Goal: Task Accomplishment & Management: Use online tool/utility

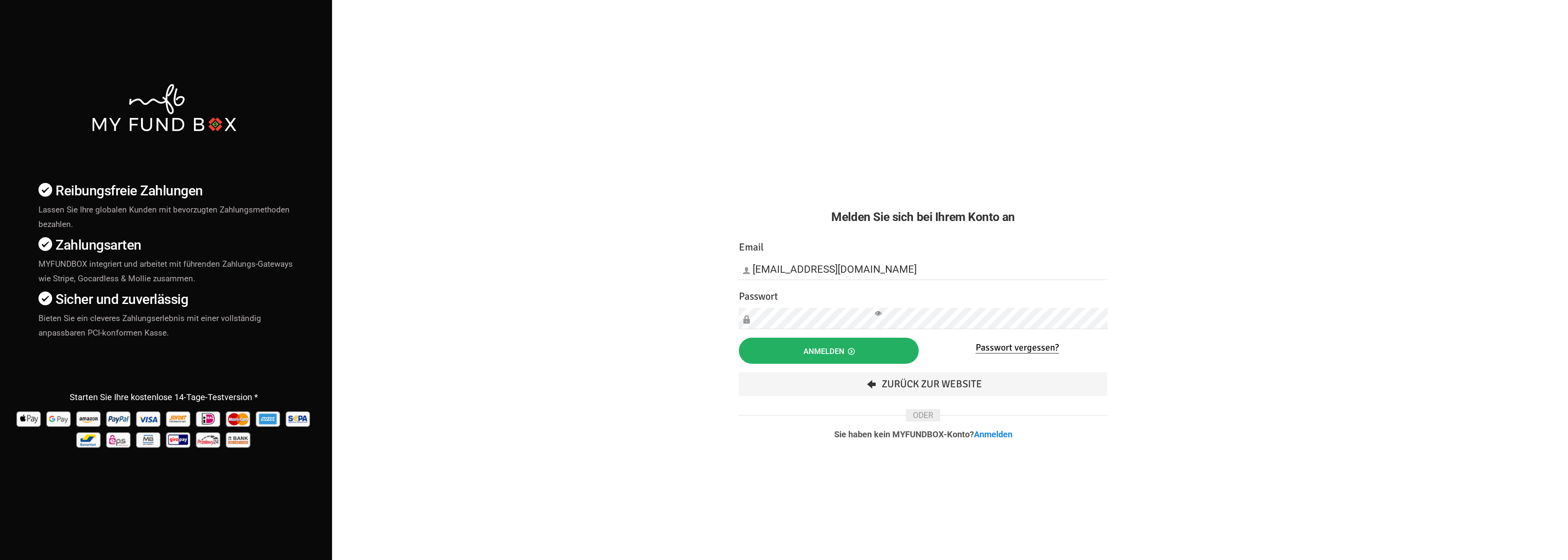
click at [782, 345] on button "Anmelden" at bounding box center [829, 350] width 180 height 26
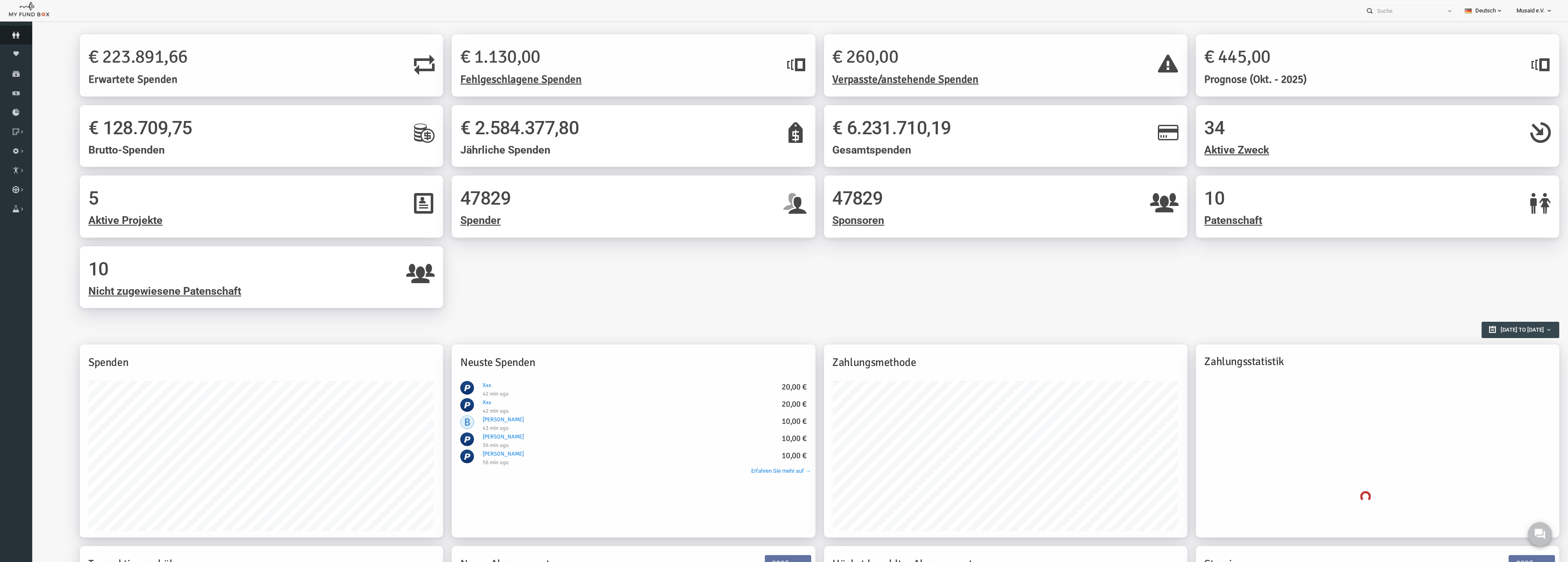
click at [9, 34] on icon at bounding box center [16, 35] width 32 height 7
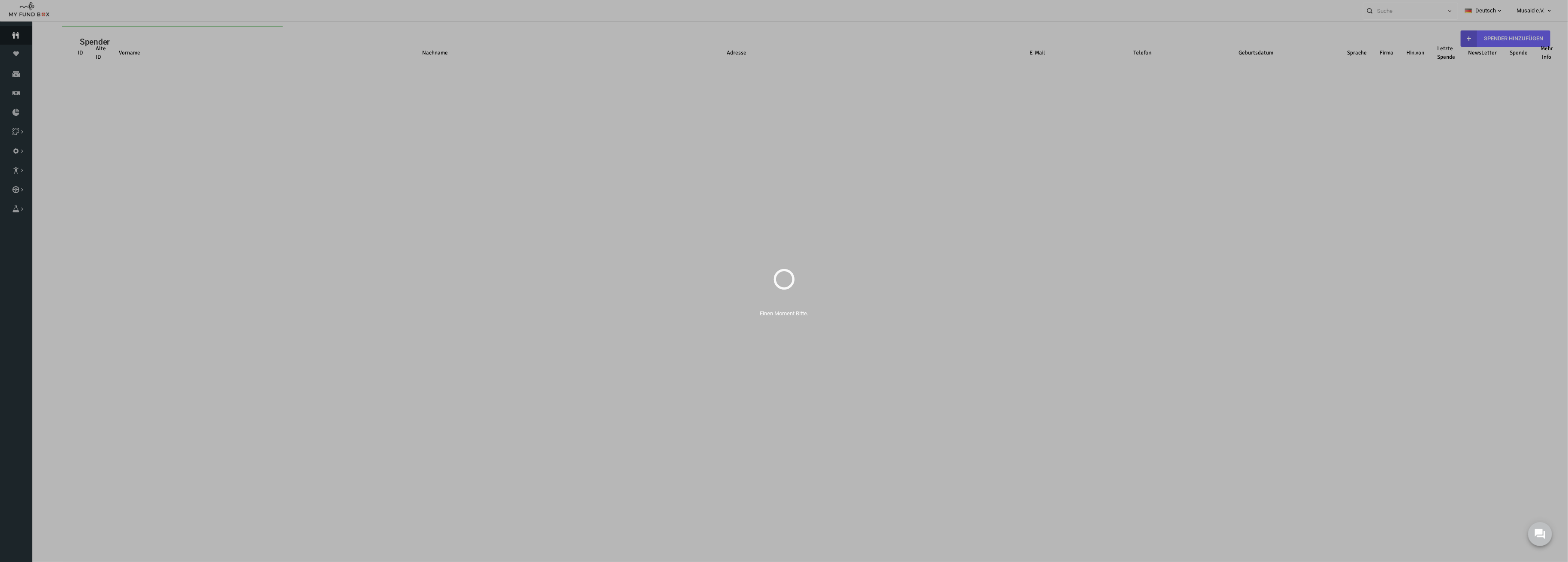
select select "100"
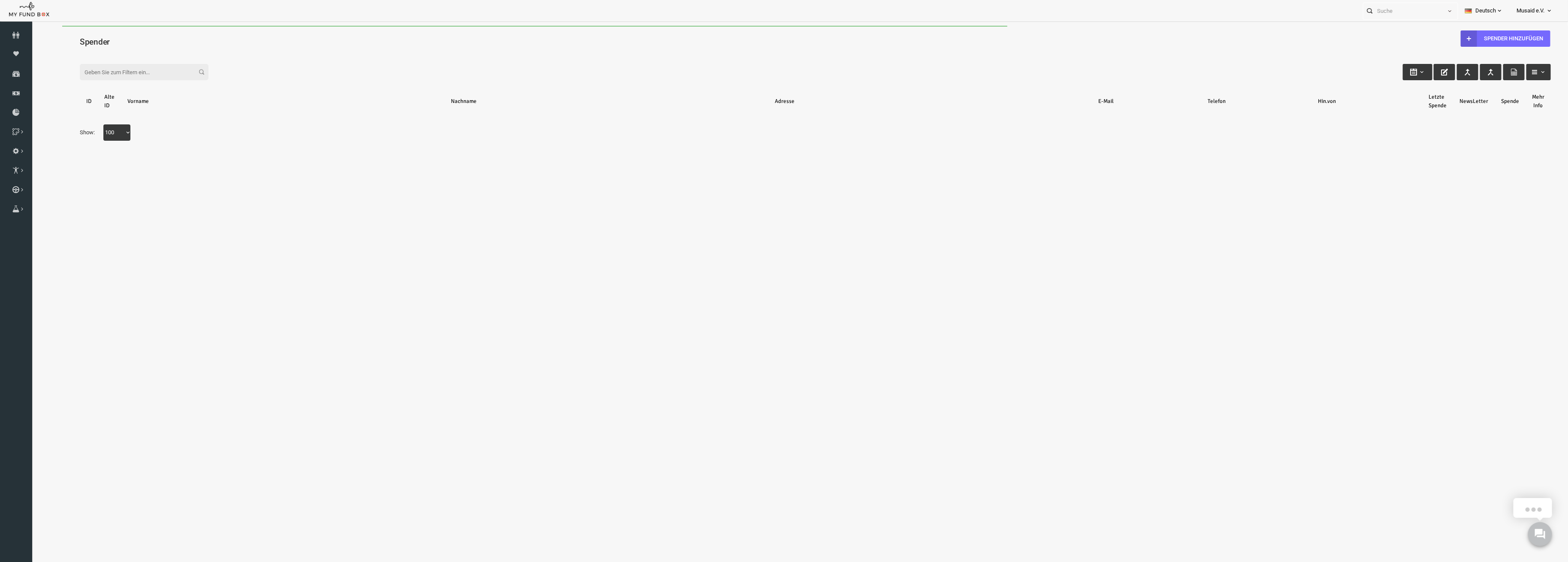
click at [123, 69] on input "Filter:" at bounding box center [113, 72] width 129 height 16
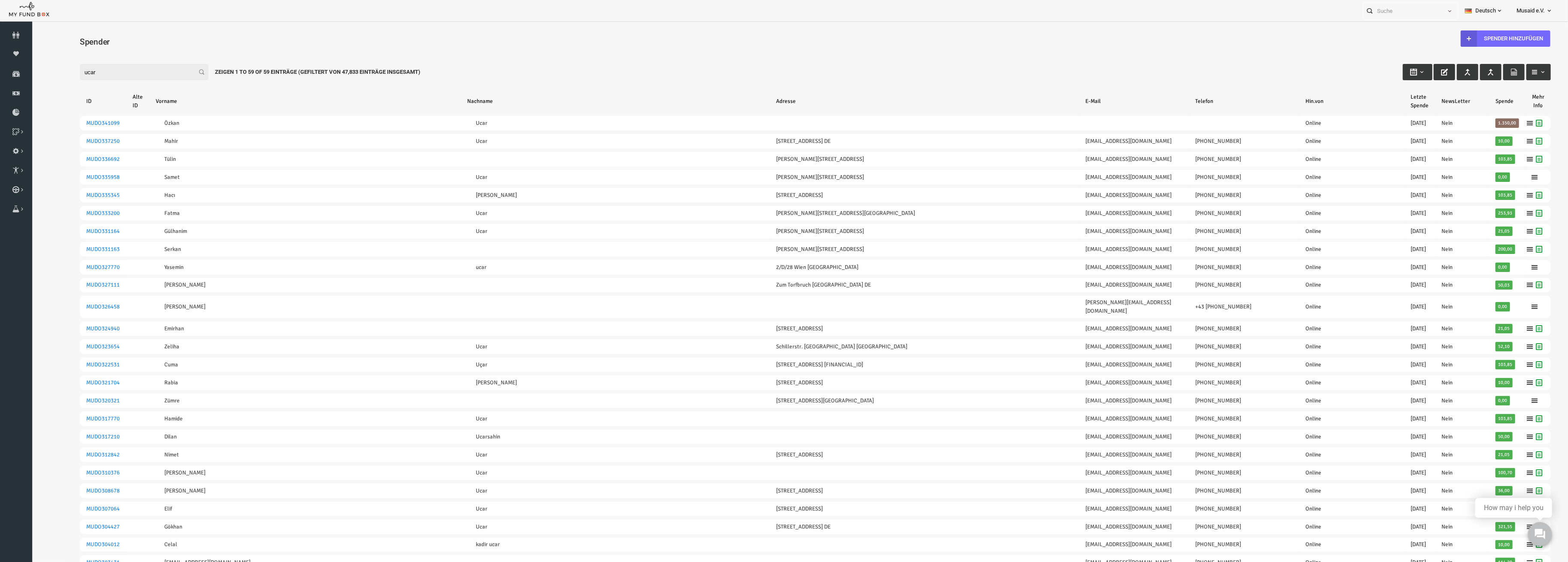
type input "ucar"
click at [1409, 75] on button "button" at bounding box center [1414, 72] width 21 height 16
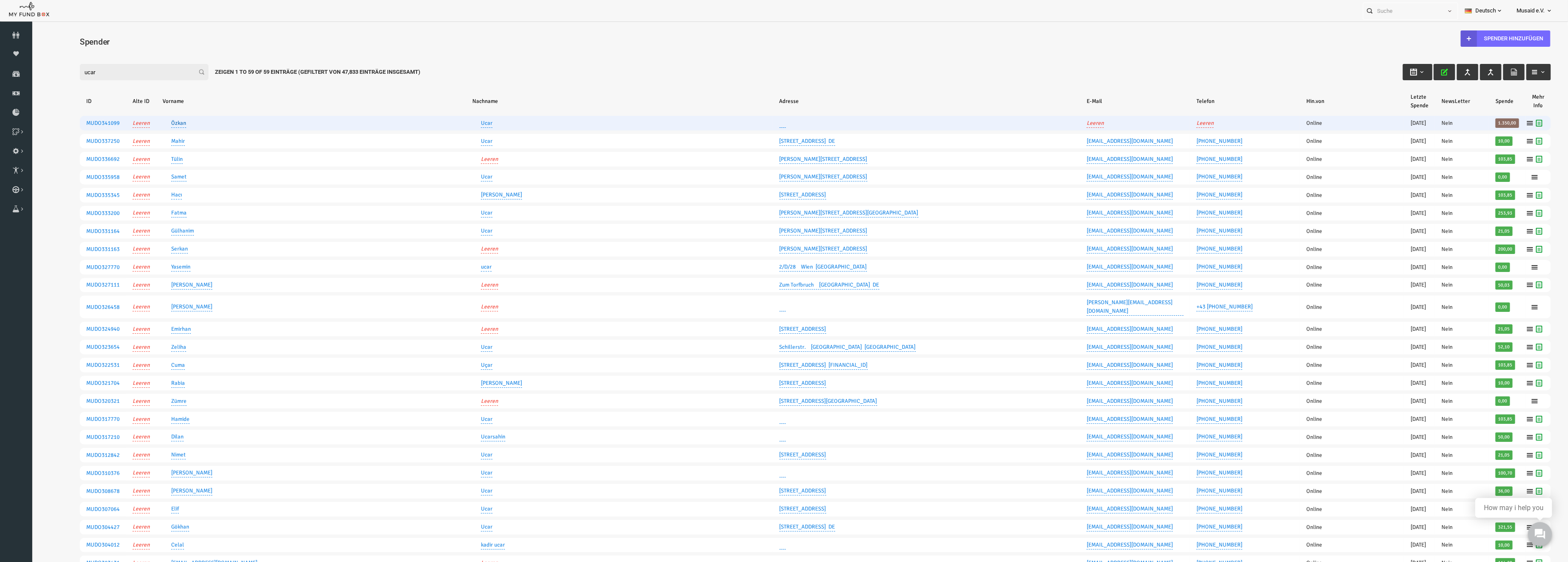
click at [144, 124] on link "Özkan" at bounding box center [148, 123] width 15 height 9
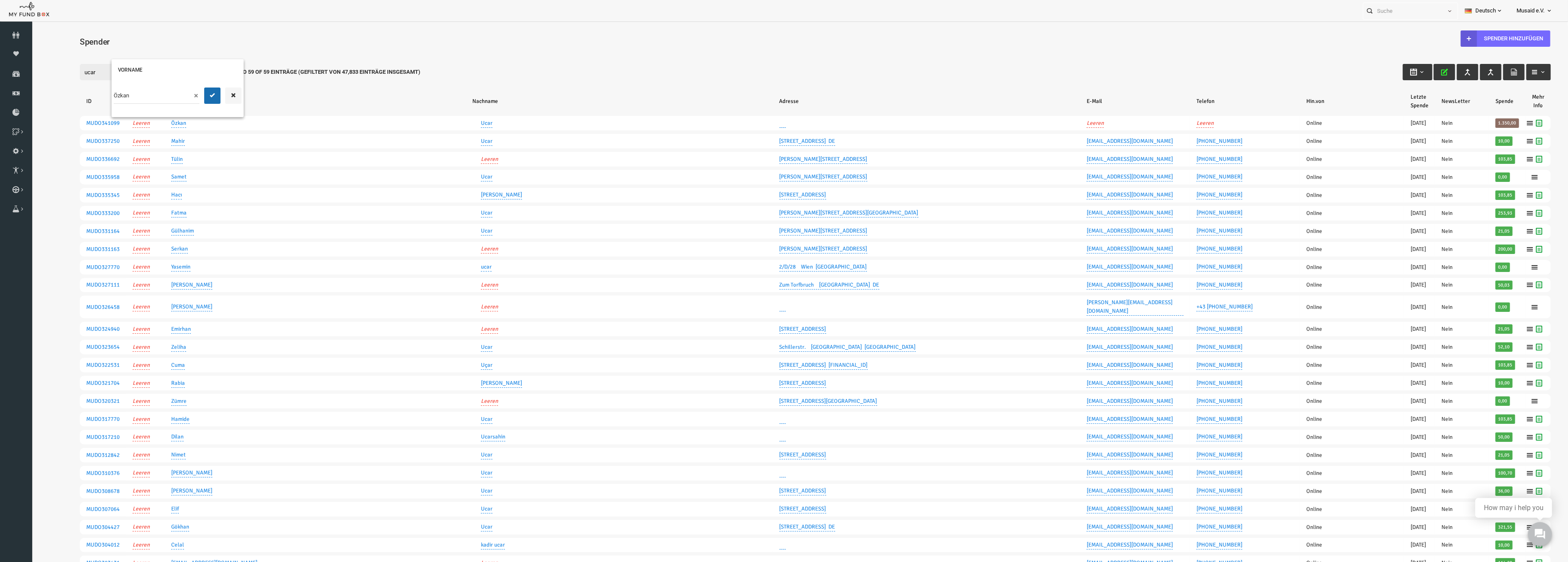
drag, startPoint x: 112, startPoint y: 100, endPoint x: 38, endPoint y: 95, distance: 74.2
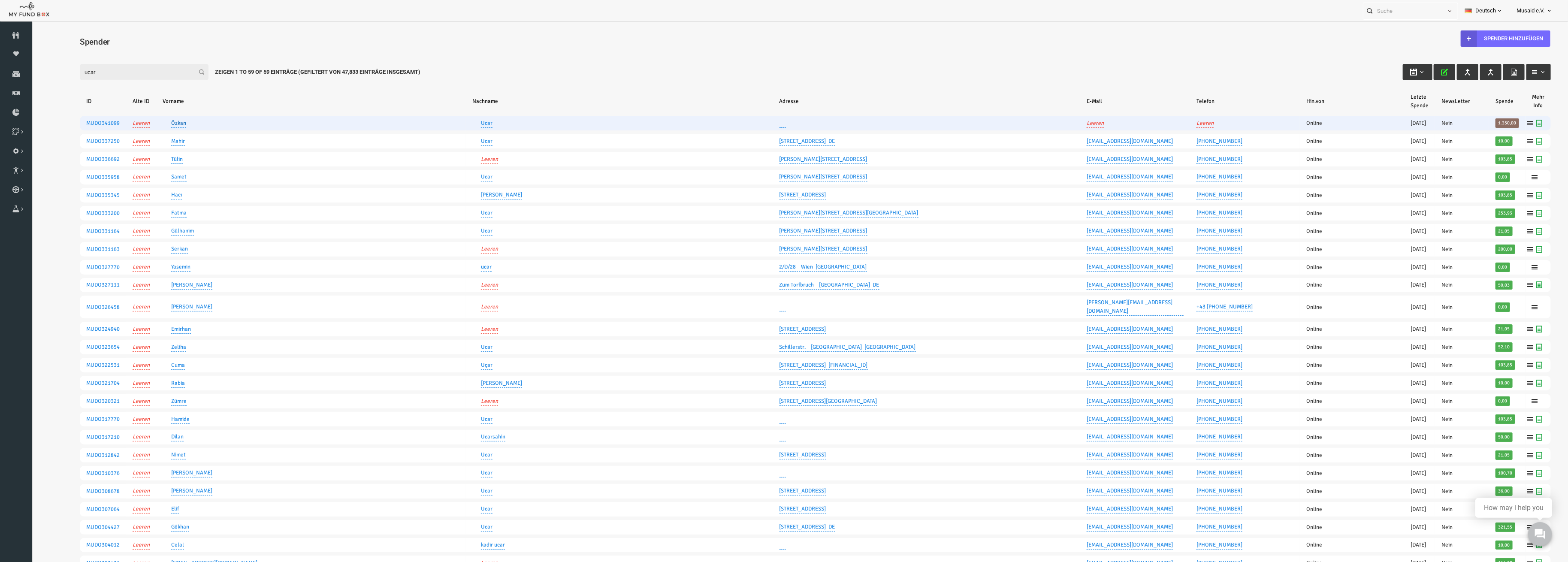
click at [140, 121] on link "Özkan" at bounding box center [148, 123] width 15 height 9
click at [109, 94] on input "Özkan" at bounding box center [126, 96] width 86 height 16
type input "Ö"
type input "Aydin und [GEOGRAPHIC_DATA]"
click at [181, 99] on button "submit" at bounding box center [181, 96] width 16 height 16
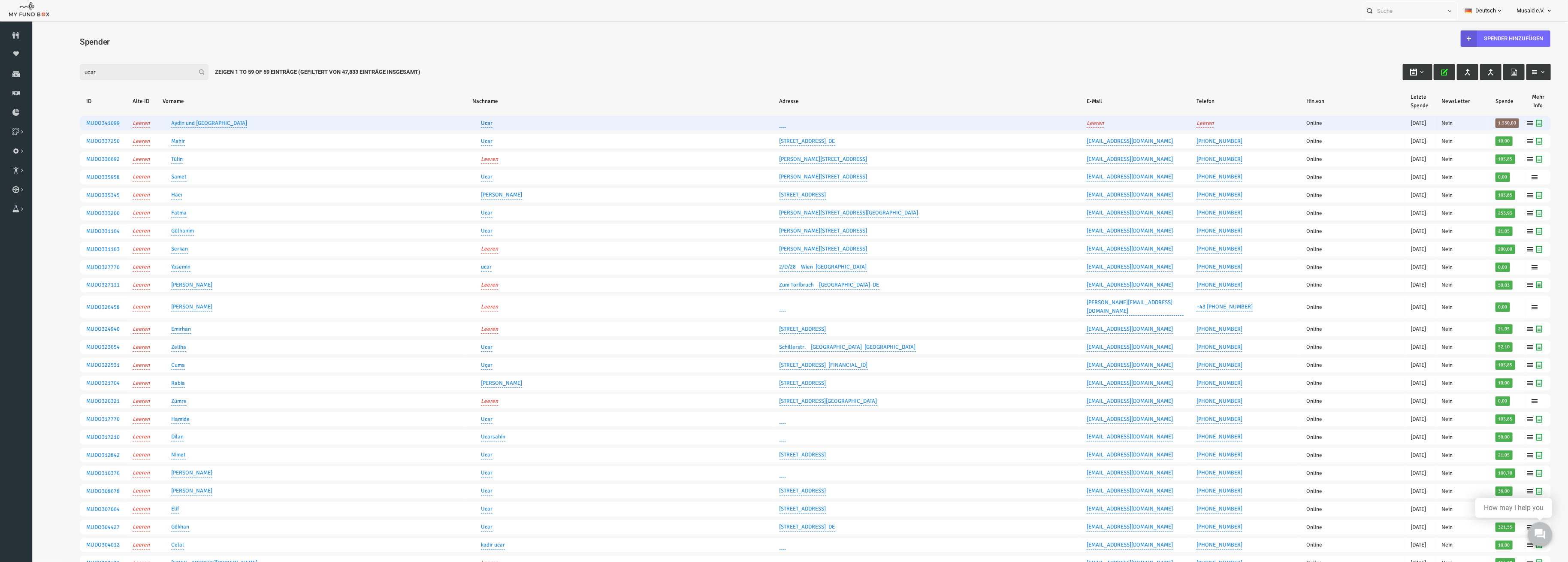
click at [455, 123] on link "Ucar" at bounding box center [455, 123] width 11 height 9
click at [417, 101] on input "Ucar" at bounding box center [433, 96] width 86 height 16
type input "GbR"
click at [487, 99] on button "submit" at bounding box center [488, 96] width 16 height 16
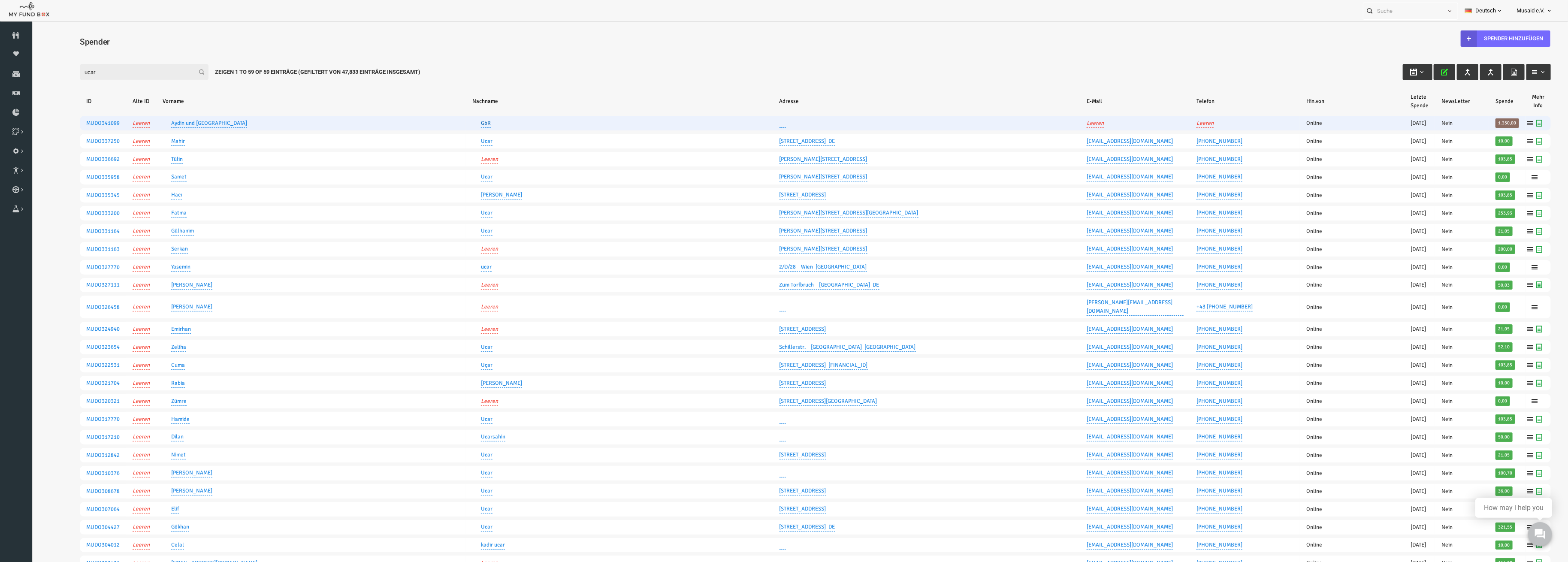
click at [451, 123] on link "GbR" at bounding box center [455, 123] width 10 height 9
click at [390, 94] on input "GbR" at bounding box center [431, 96] width 86 height 16
type input "Taxiunternehmen GbR"
click at [482, 94] on button "submit" at bounding box center [488, 96] width 16 height 16
click at [1410, 71] on icon "button" at bounding box center [1413, 72] width 7 height 7
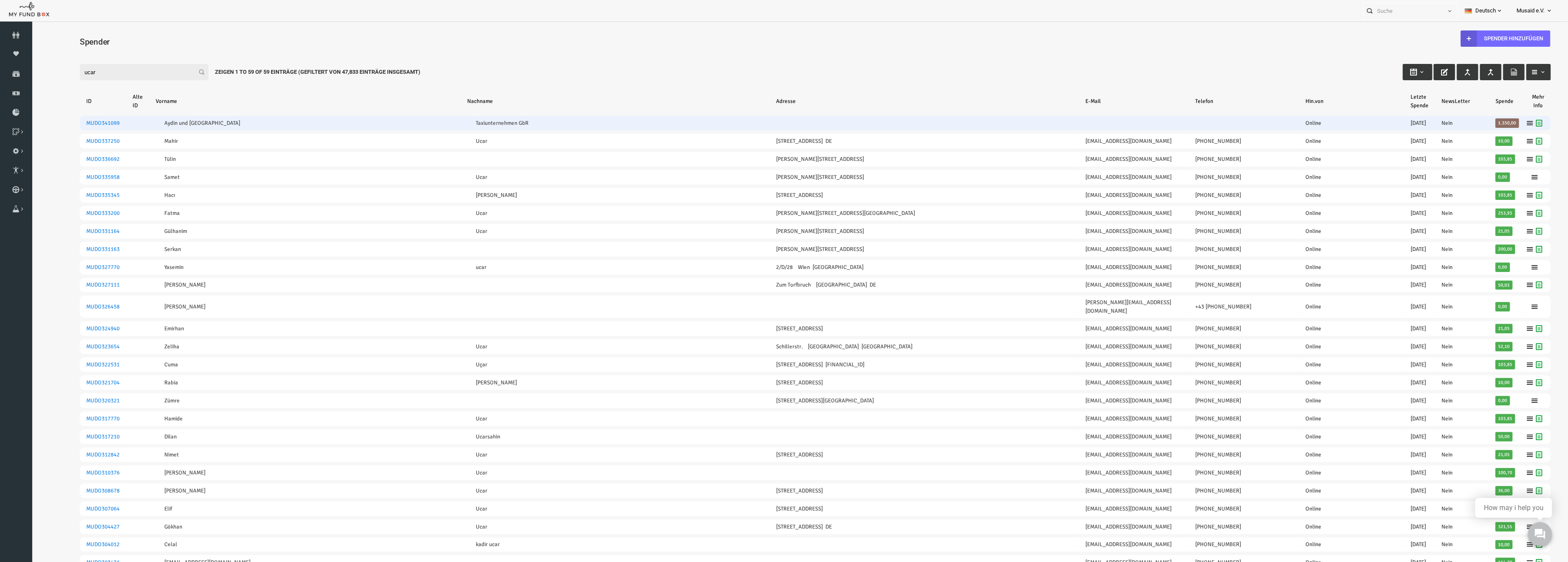
click at [112, 66] on input "ucar" at bounding box center [113, 72] width 129 height 16
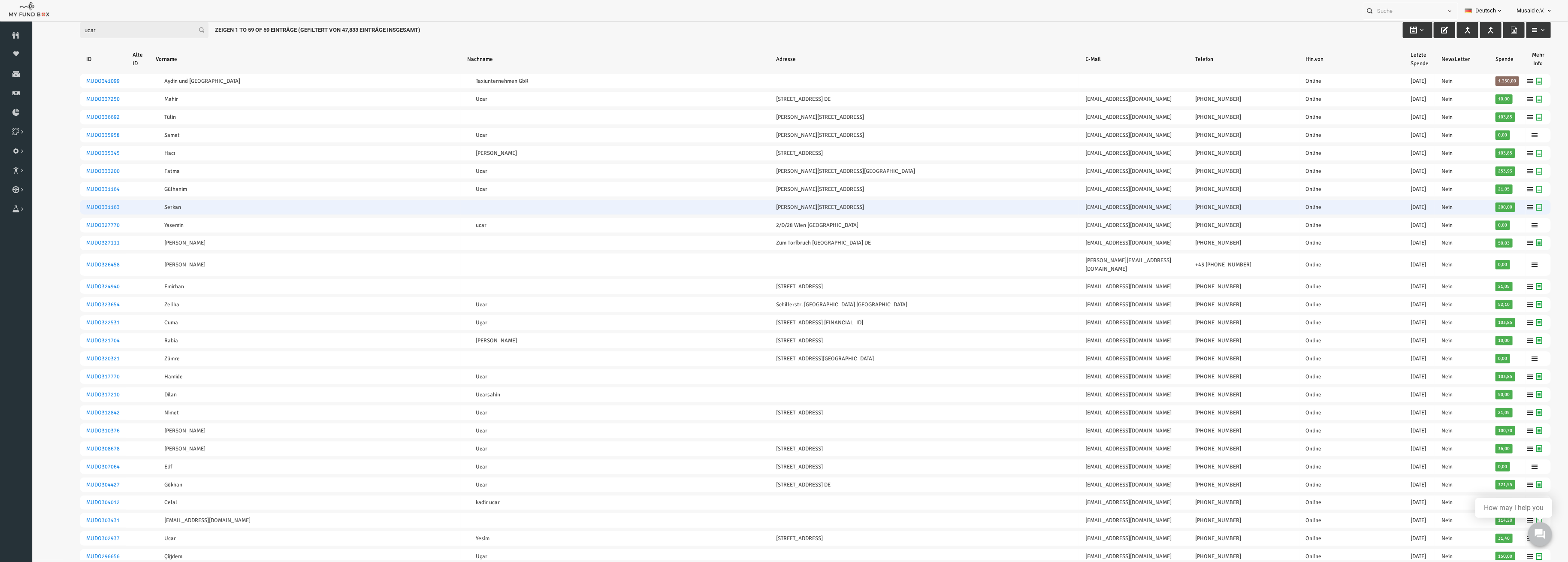
scroll to position [15, 0]
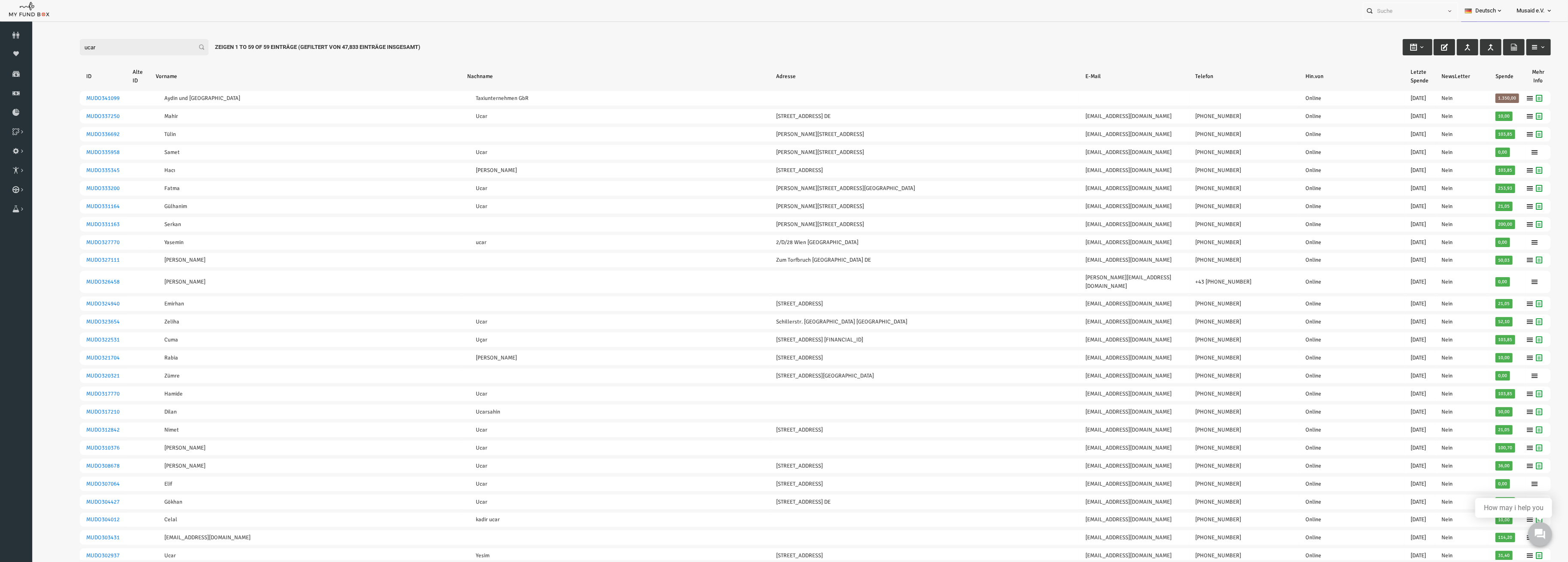
drag, startPoint x: 106, startPoint y: 27, endPoint x: 104, endPoint y: 41, distance: 14.1
click at [104, 41] on input "ucar" at bounding box center [113, 47] width 129 height 16
click at [104, 42] on input "ucar" at bounding box center [113, 47] width 129 height 16
type input "n"
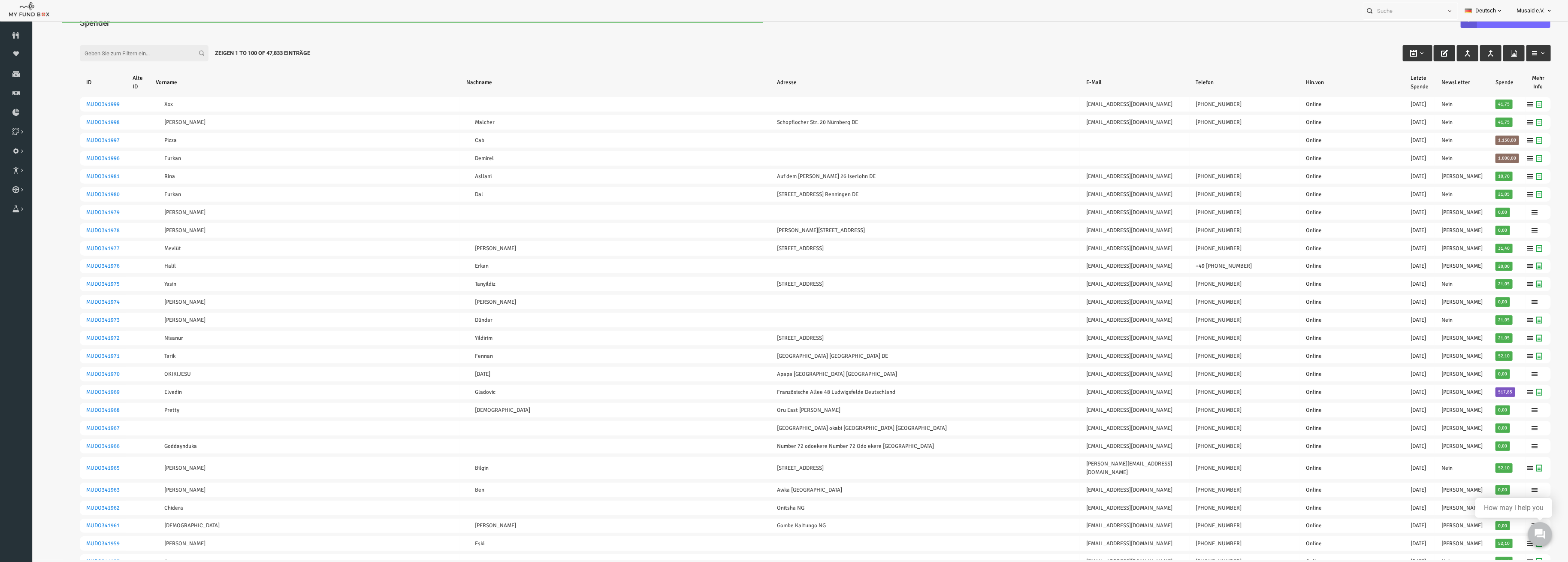
scroll to position [0, 0]
click at [0, 0] on icon at bounding box center [0, 0] width 0 height 0
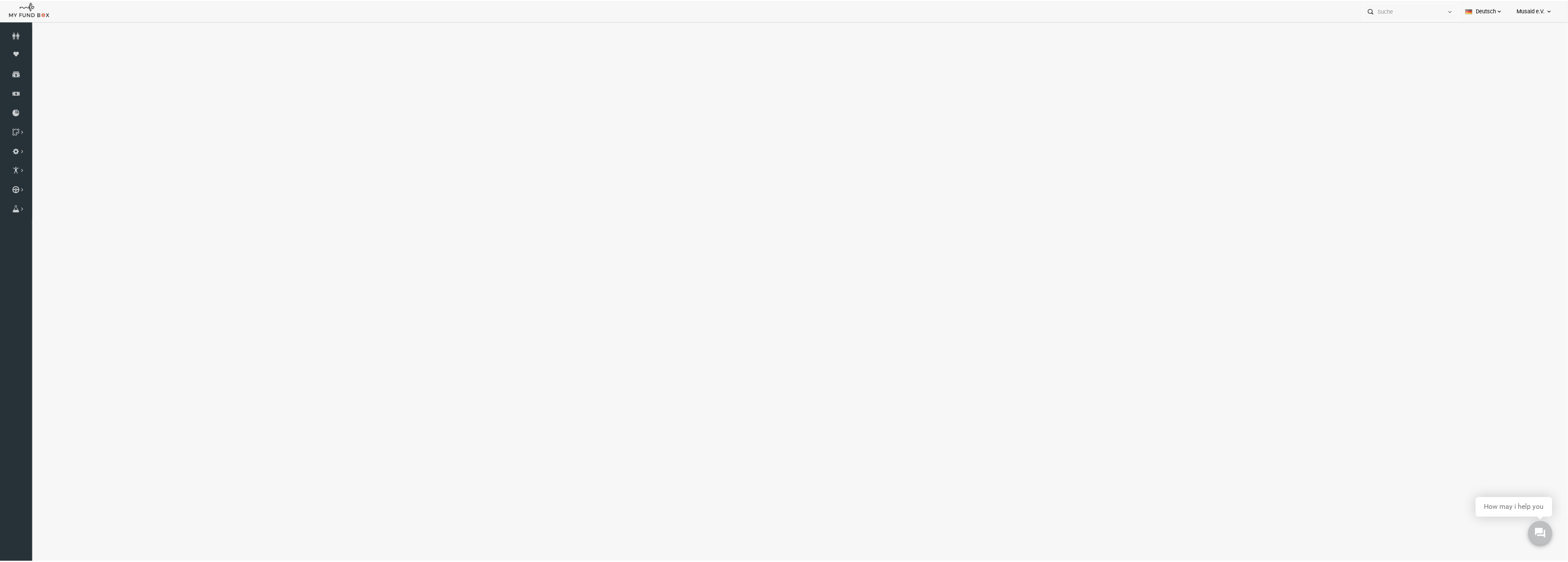
select select "100"
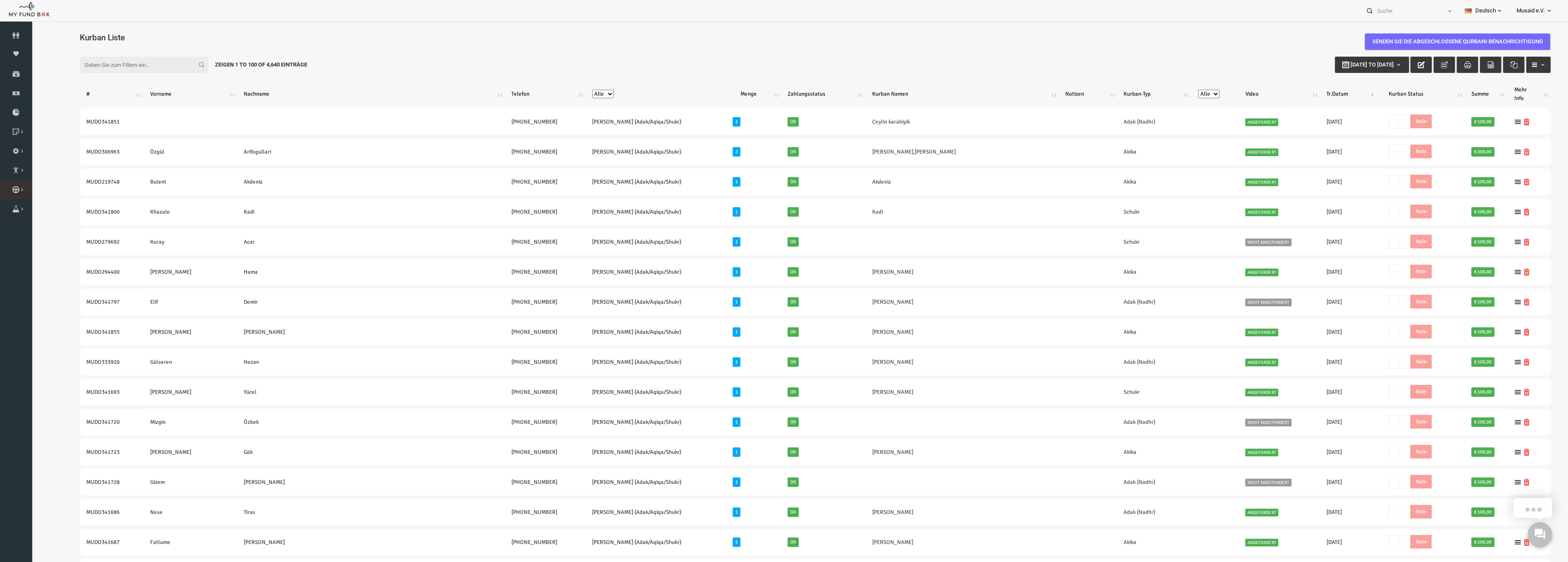
click at [0, 0] on icon at bounding box center [0, 0] width 0 height 0
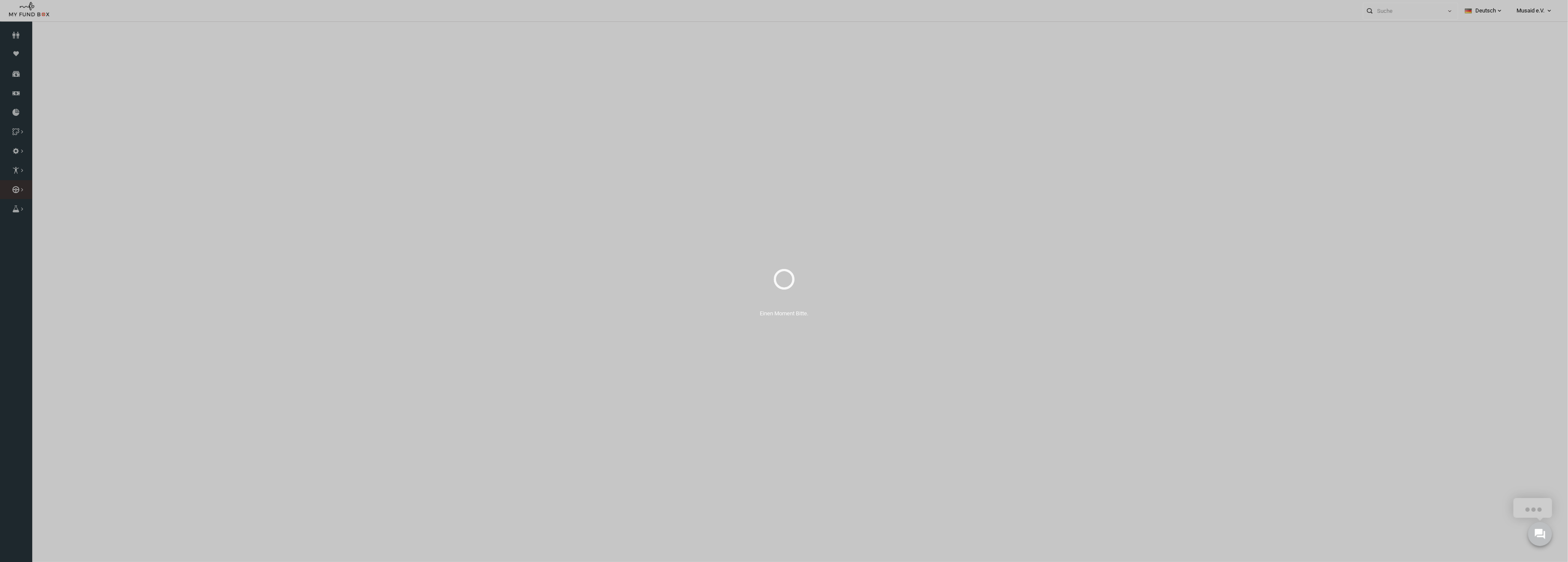
select select "100"
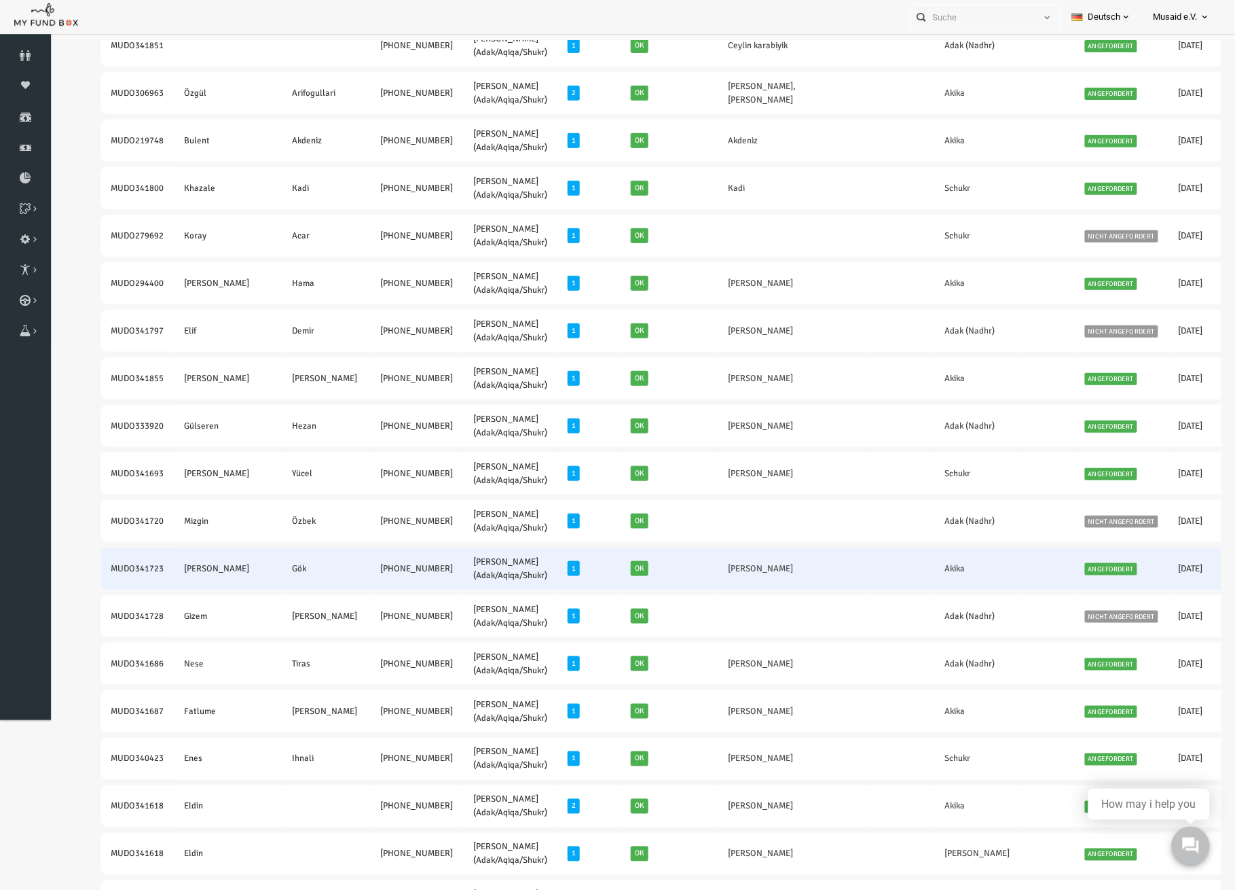
scroll to position [90, 0]
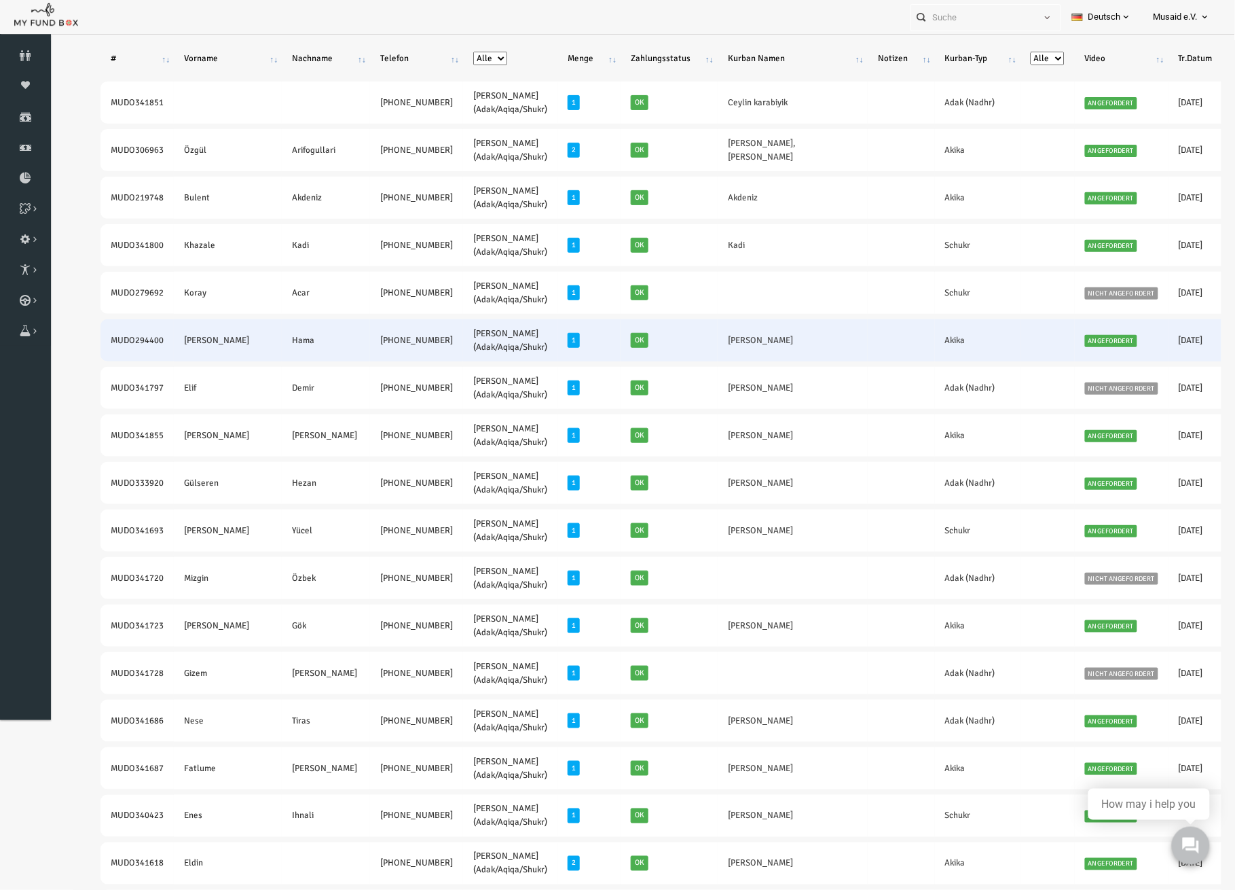
drag, startPoint x: 79, startPoint y: 335, endPoint x: 365, endPoint y: 355, distance: 285.9
click at [365, 355] on tr "MUDO294400 Mohammed Hama +49 17663265299 Nafilah Kurban (Adak/Aqiqa/Shukr) 1 Ok…" at bounding box center [754, 340] width 1357 height 42
copy tr "MUDO294400 Mohammed Hama +49 17663265299"
drag, startPoint x: 668, startPoint y: 333, endPoint x: 640, endPoint y: 333, distance: 27.8
click at [693, 333] on td "[PERSON_NAME]" at bounding box center [768, 340] width 150 height 42
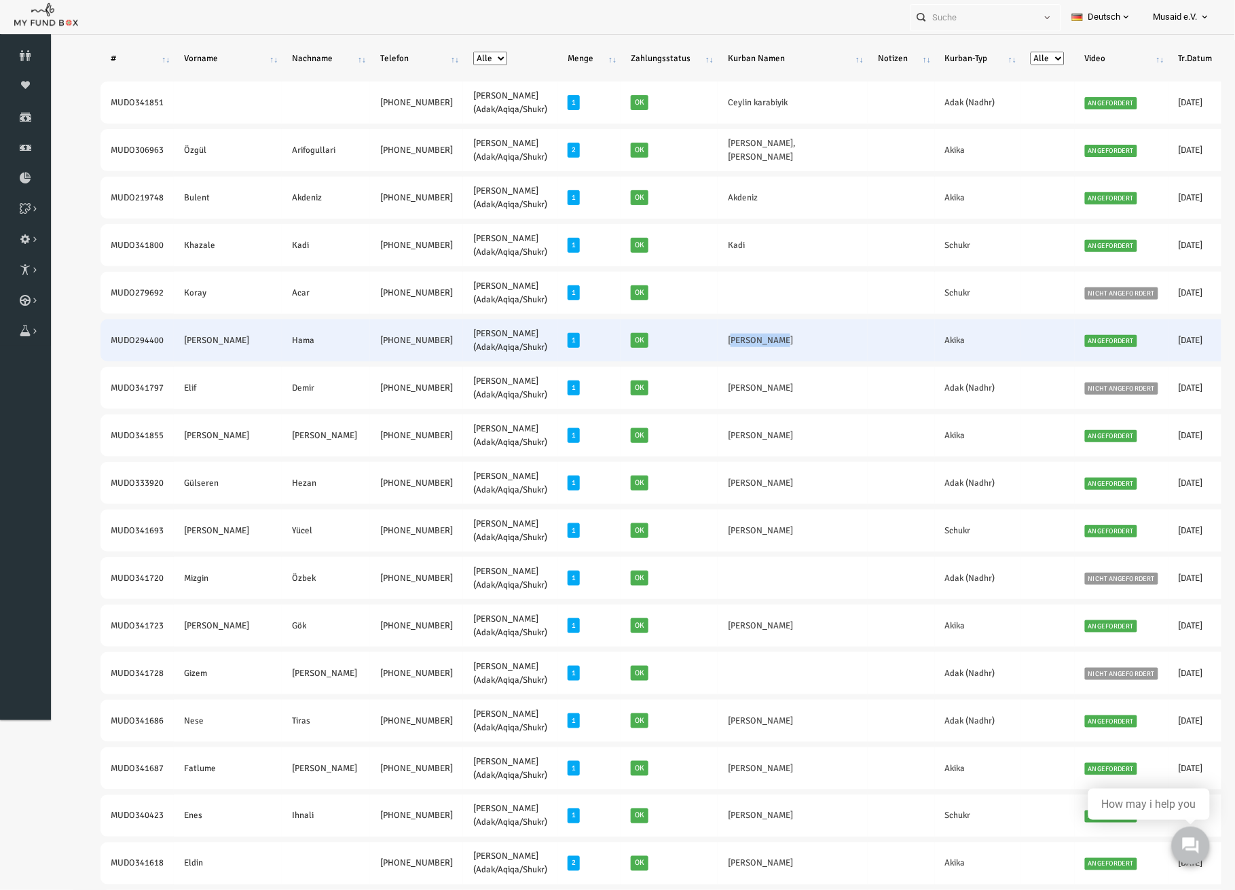
copy link "[PERSON_NAME]"
